Goal: Task Accomplishment & Management: Complete application form

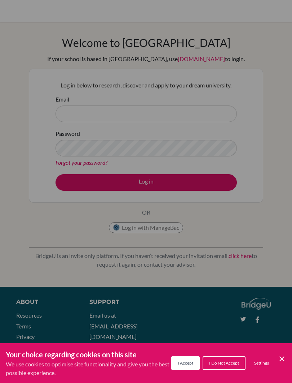
click at [124, 113] on div "Cookie Preferences" at bounding box center [146, 191] width 292 height 383
click at [130, 125] on div "Cookie Preferences" at bounding box center [146, 191] width 292 height 383
click at [135, 122] on div "Cookie Preferences" at bounding box center [146, 191] width 292 height 383
click at [198, 121] on div "Cookie Preferences" at bounding box center [146, 191] width 292 height 383
click at [217, 108] on div "Cookie Preferences" at bounding box center [146, 191] width 292 height 383
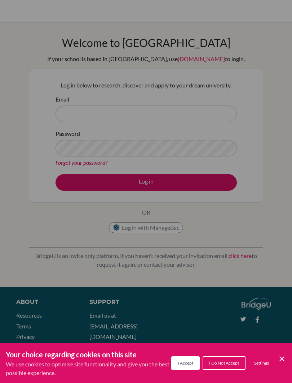
click at [217, 108] on div "Cookie Preferences" at bounding box center [146, 191] width 292 height 383
click at [219, 110] on div "Cookie Preferences" at bounding box center [146, 191] width 292 height 383
click at [204, 115] on div "Cookie Preferences" at bounding box center [146, 191] width 292 height 383
click at [220, 110] on div "Cookie Preferences" at bounding box center [146, 191] width 292 height 383
click at [64, 157] on div "Cookie Preferences" at bounding box center [146, 191] width 292 height 383
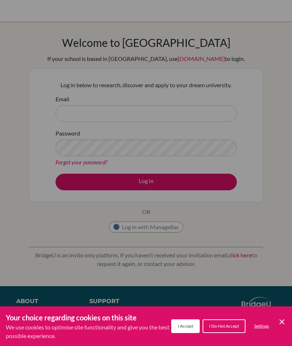
click at [288, 331] on div "Your choice regarding cookies on this site We use cookies to optimise site func…" at bounding box center [146, 327] width 292 height 40
click at [279, 322] on icon "Cookie Control Close Icon" at bounding box center [282, 322] width 9 height 9
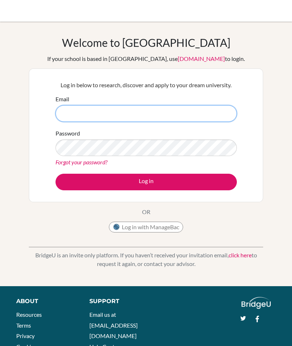
click at [185, 116] on input "Email" at bounding box center [147, 113] width 182 height 17
type input "a"
type input "abigail.mutiso@student.mcc.ac.zw"
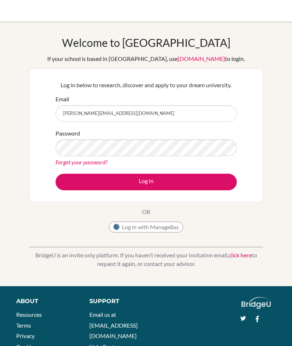
click at [181, 181] on button "Log in" at bounding box center [147, 182] width 182 height 17
